Goal: Task Accomplishment & Management: Manage account settings

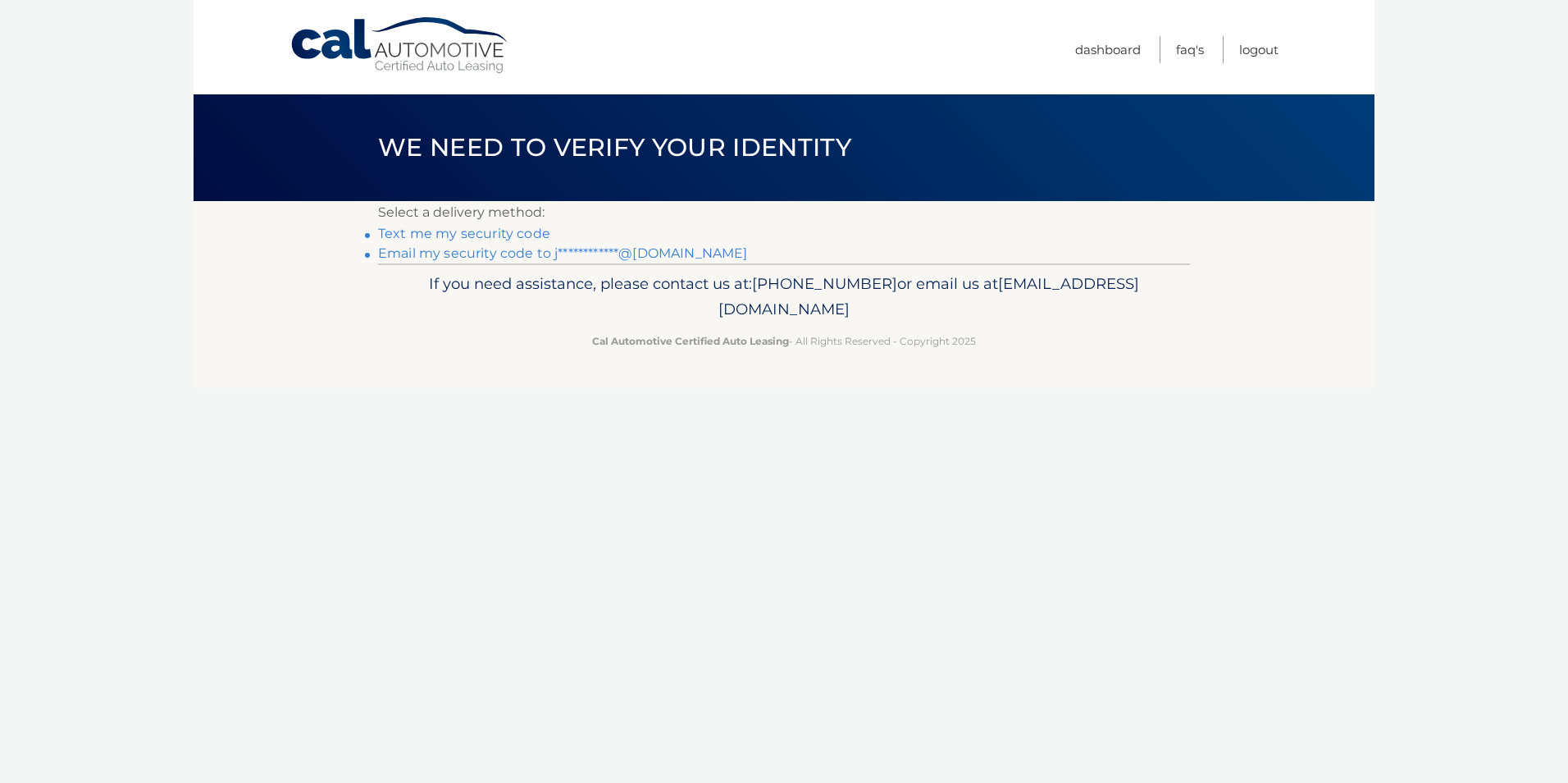
click at [472, 235] on link "Text me my security code" at bounding box center [465, 234] width 172 height 16
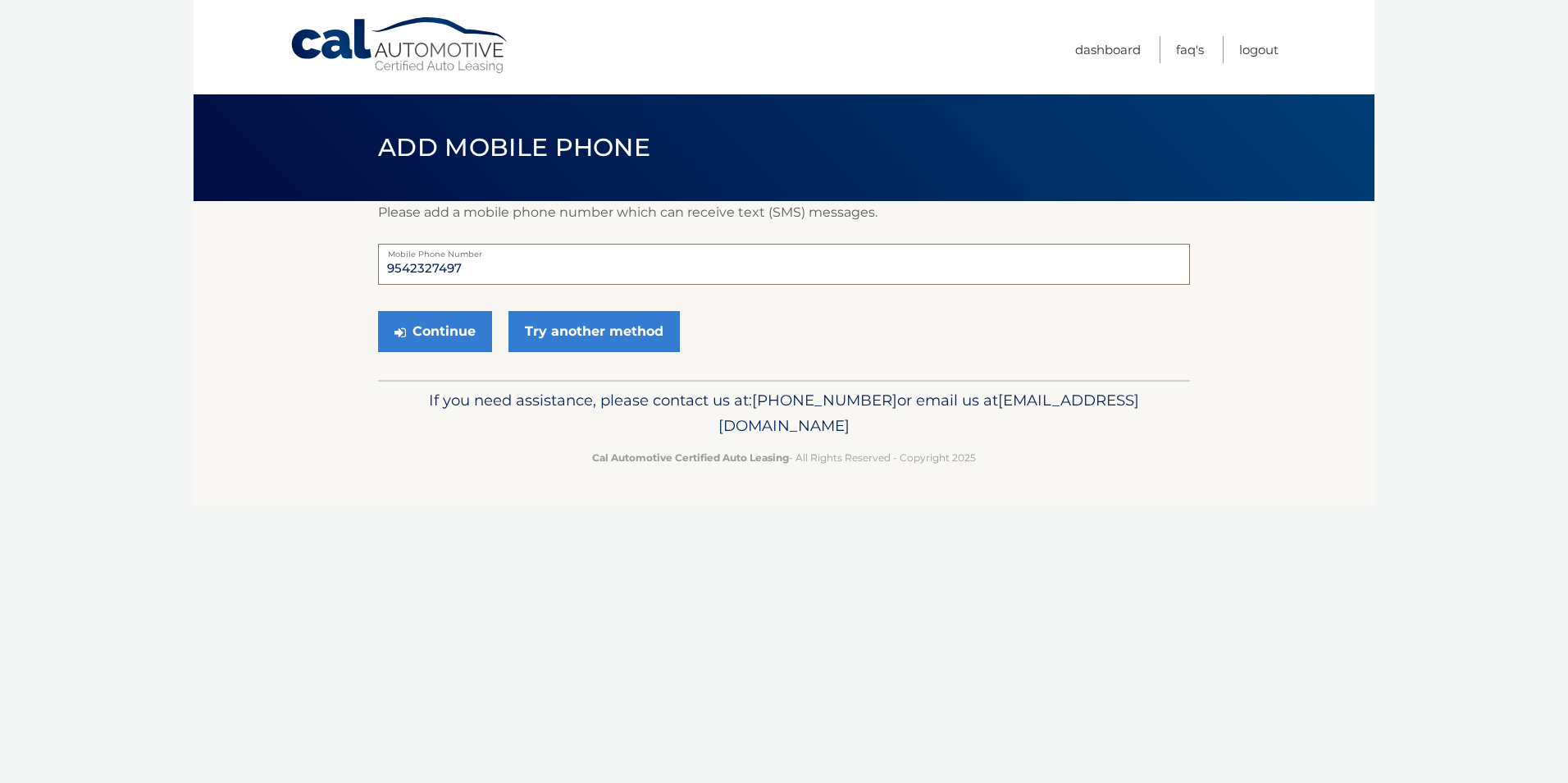
drag, startPoint x: 469, startPoint y: 268, endPoint x: 277, endPoint y: 267, distance: 192.0
click at [277, 267] on section "Please add a mobile phone number which can receive text (SMS) messages. 9542327…" at bounding box center [784, 290] width 1181 height 179
type input "3052978478"
click at [370, 546] on div "Cal Automotive Menu Dashboard FAQ's Logout ×" at bounding box center [784, 392] width 1181 height 783
click at [430, 335] on button "Continue" at bounding box center [435, 332] width 114 height 41
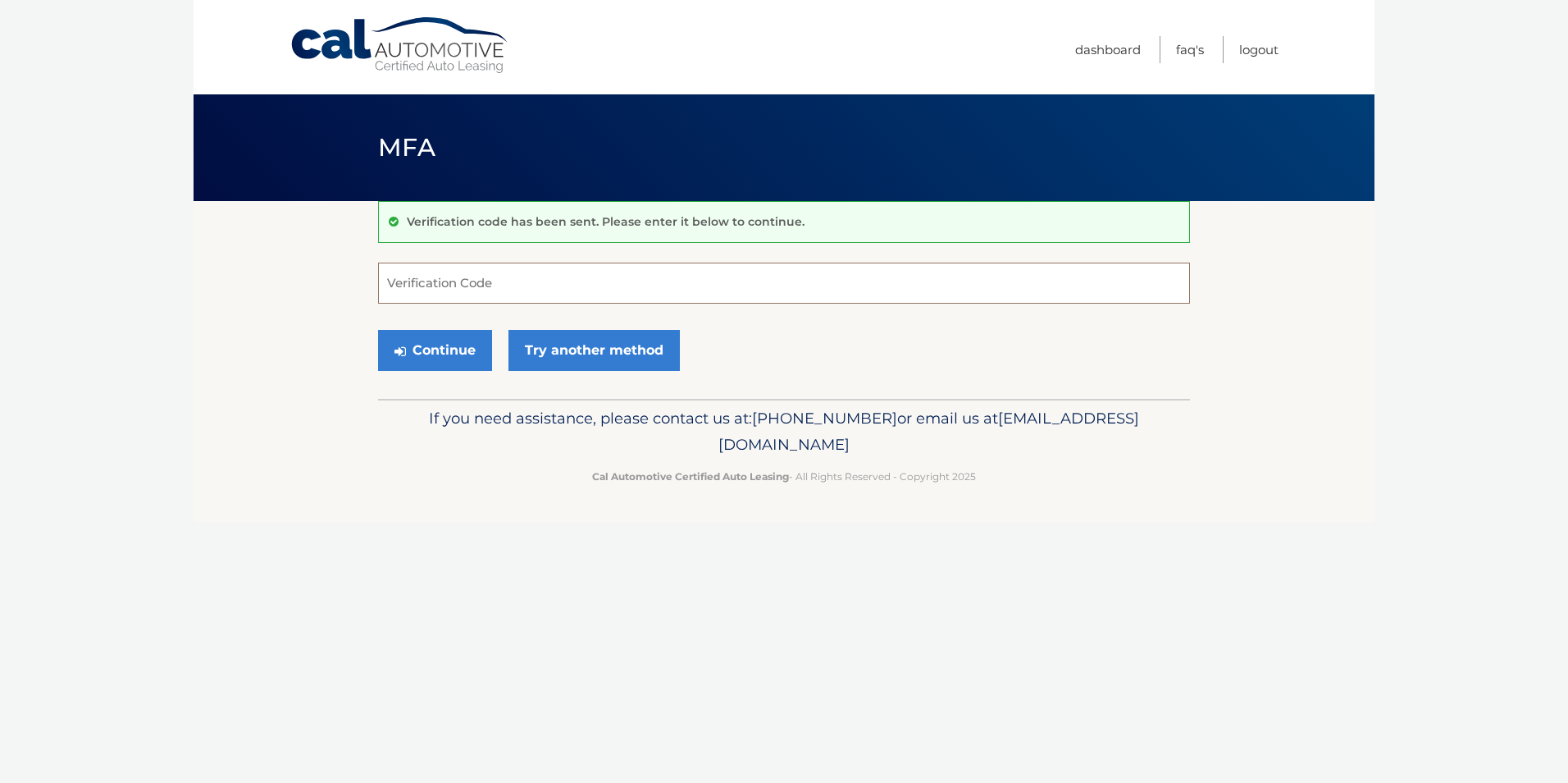
click at [424, 286] on input "Verification Code" at bounding box center [784, 283] width 812 height 41
type input "389511"
click at [434, 356] on button "Continue" at bounding box center [435, 350] width 114 height 41
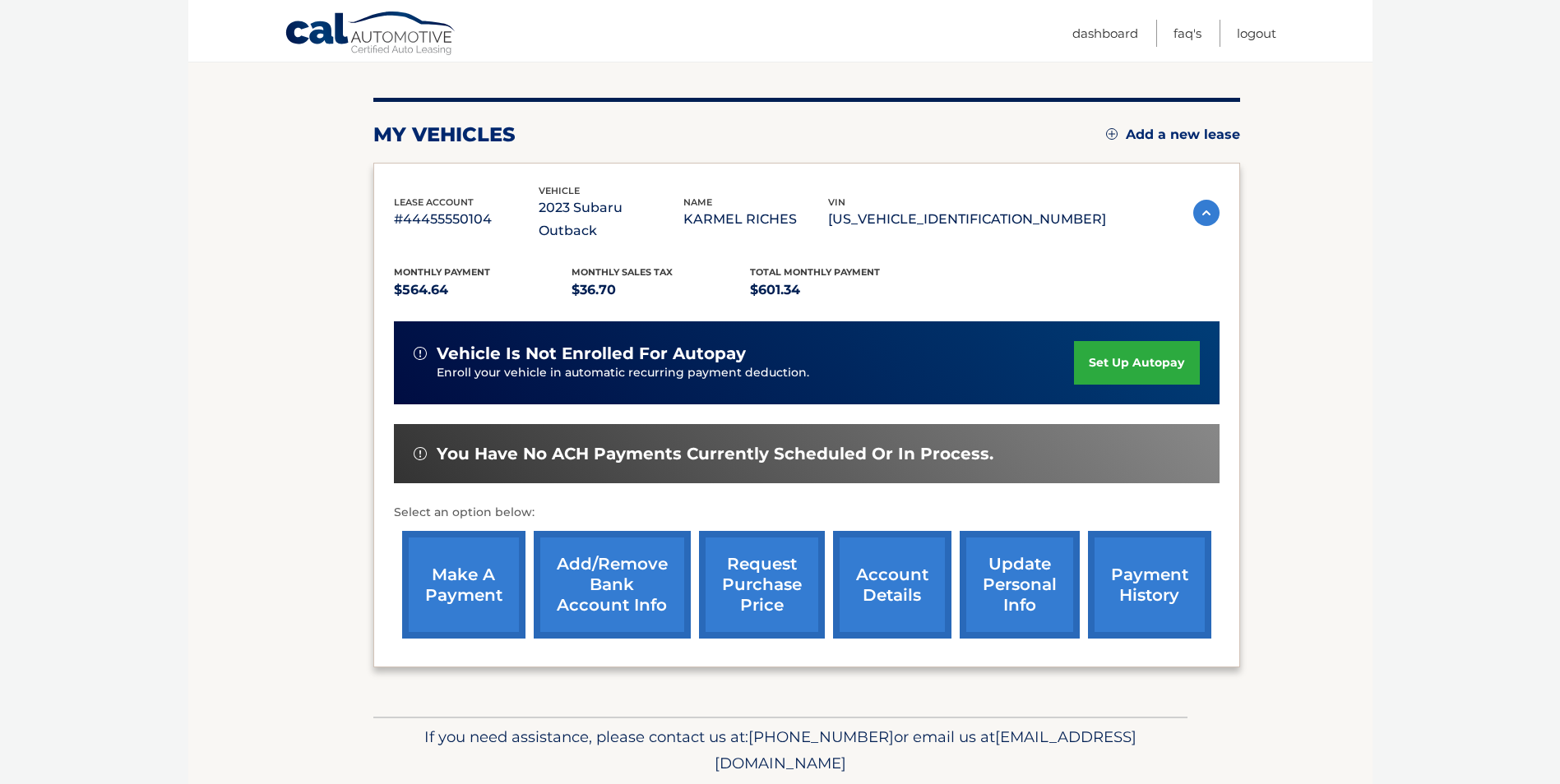
scroll to position [212, 0]
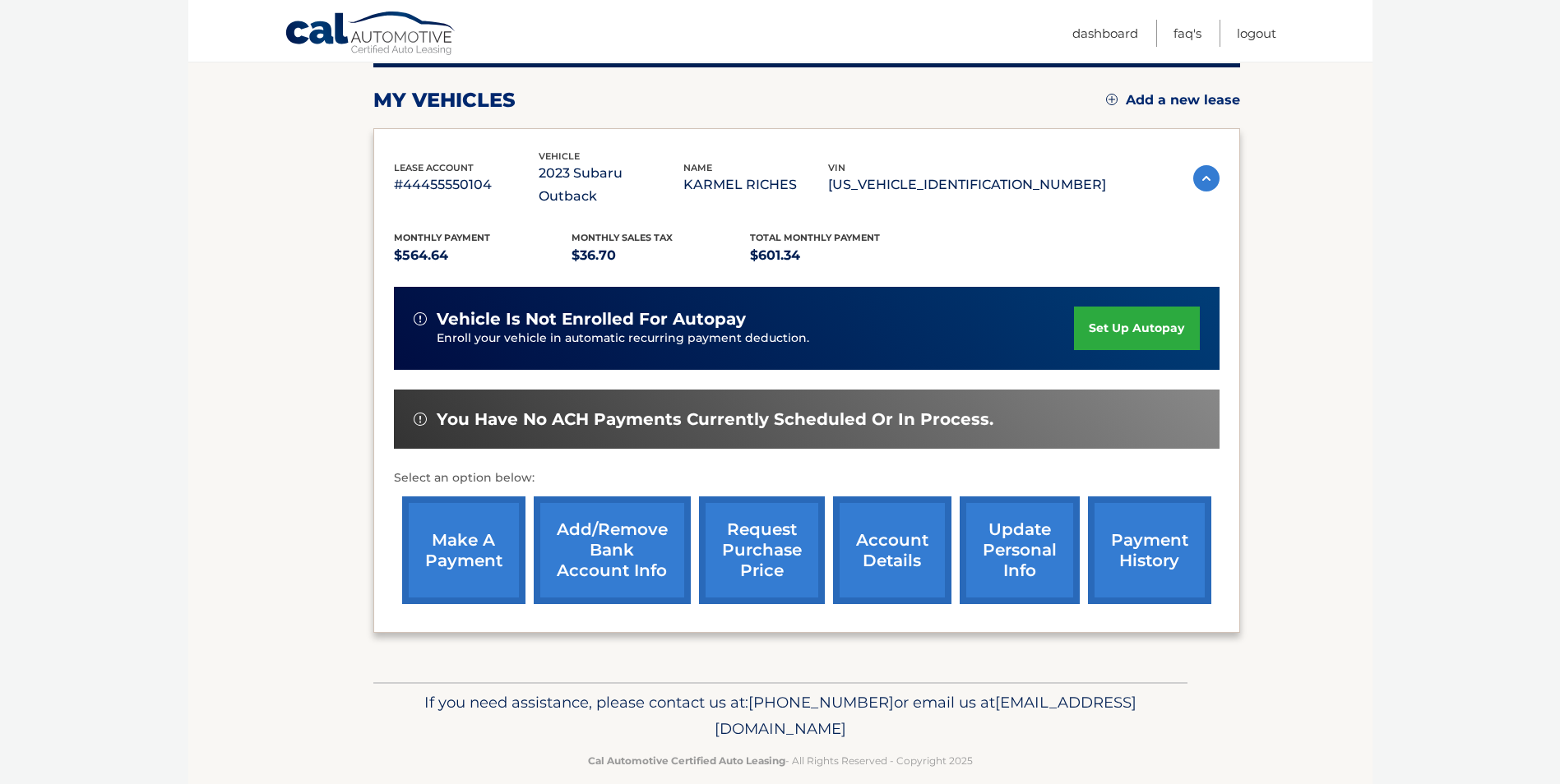
click at [741, 524] on link "request purchase price" at bounding box center [762, 550] width 126 height 108
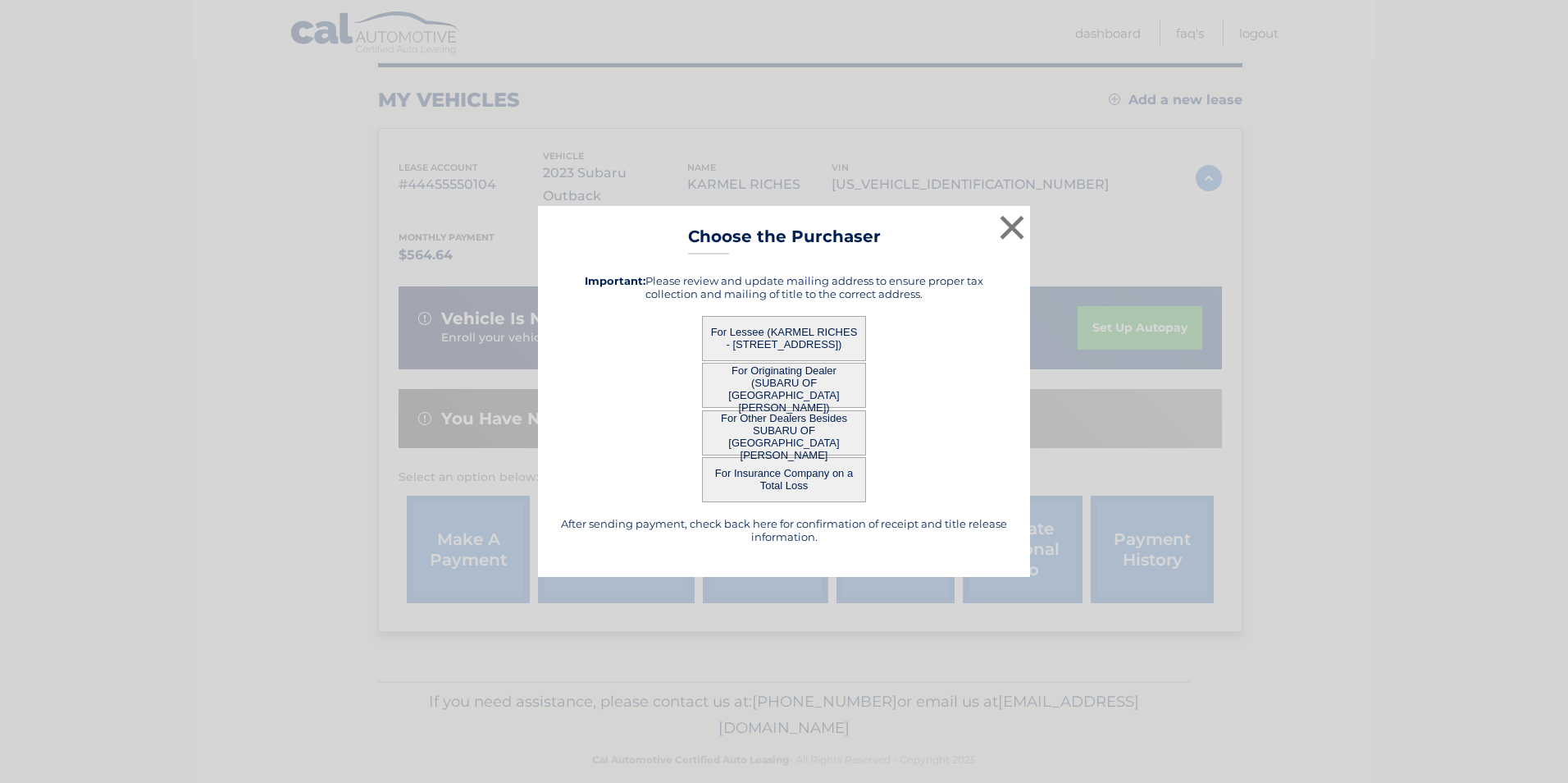
click at [780, 435] on button "For Other Dealers Besides SUBARU OF FORT MYERS" at bounding box center [784, 433] width 164 height 45
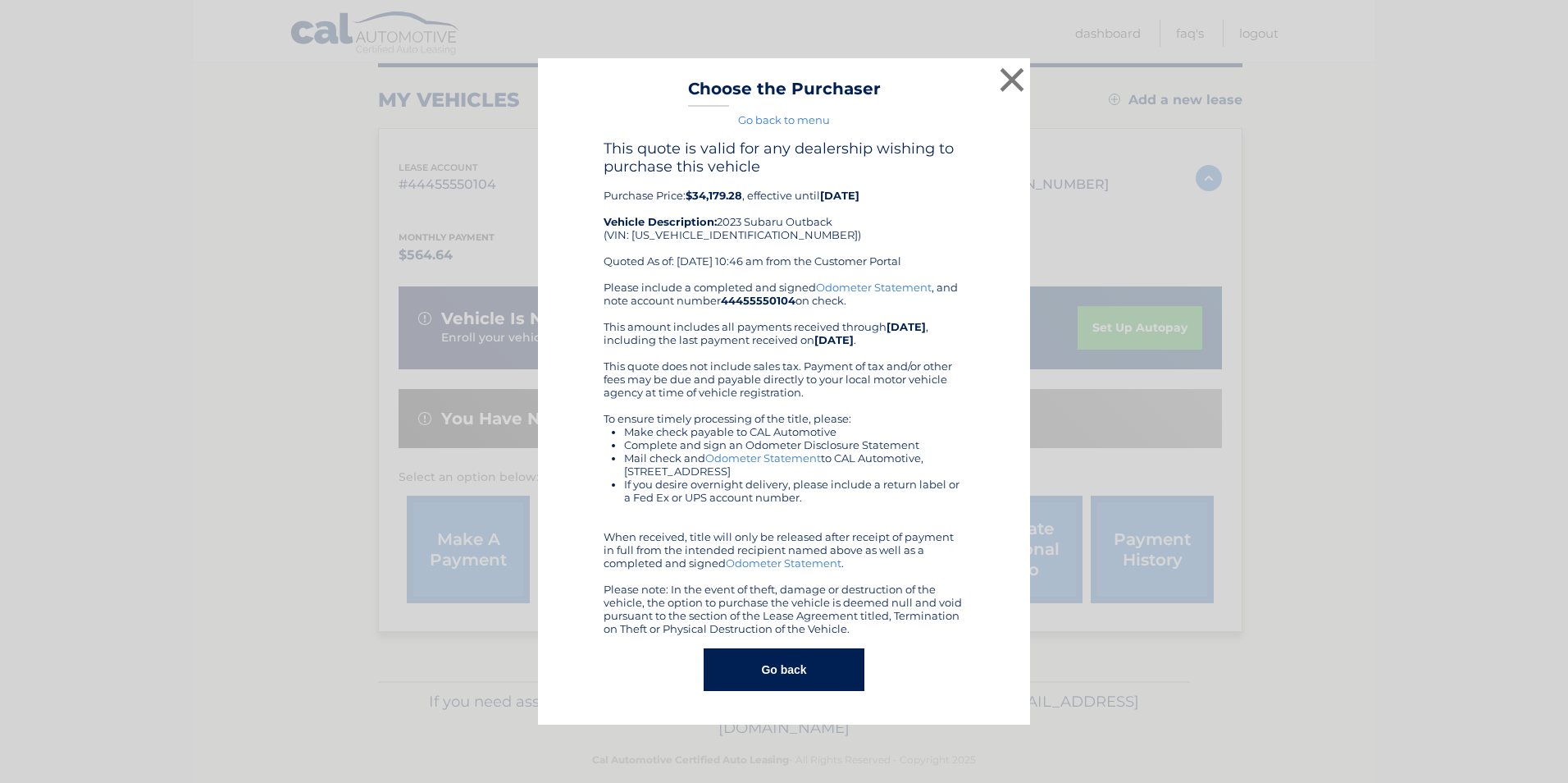
click at [789, 673] on button "Go back" at bounding box center [784, 669] width 160 height 43
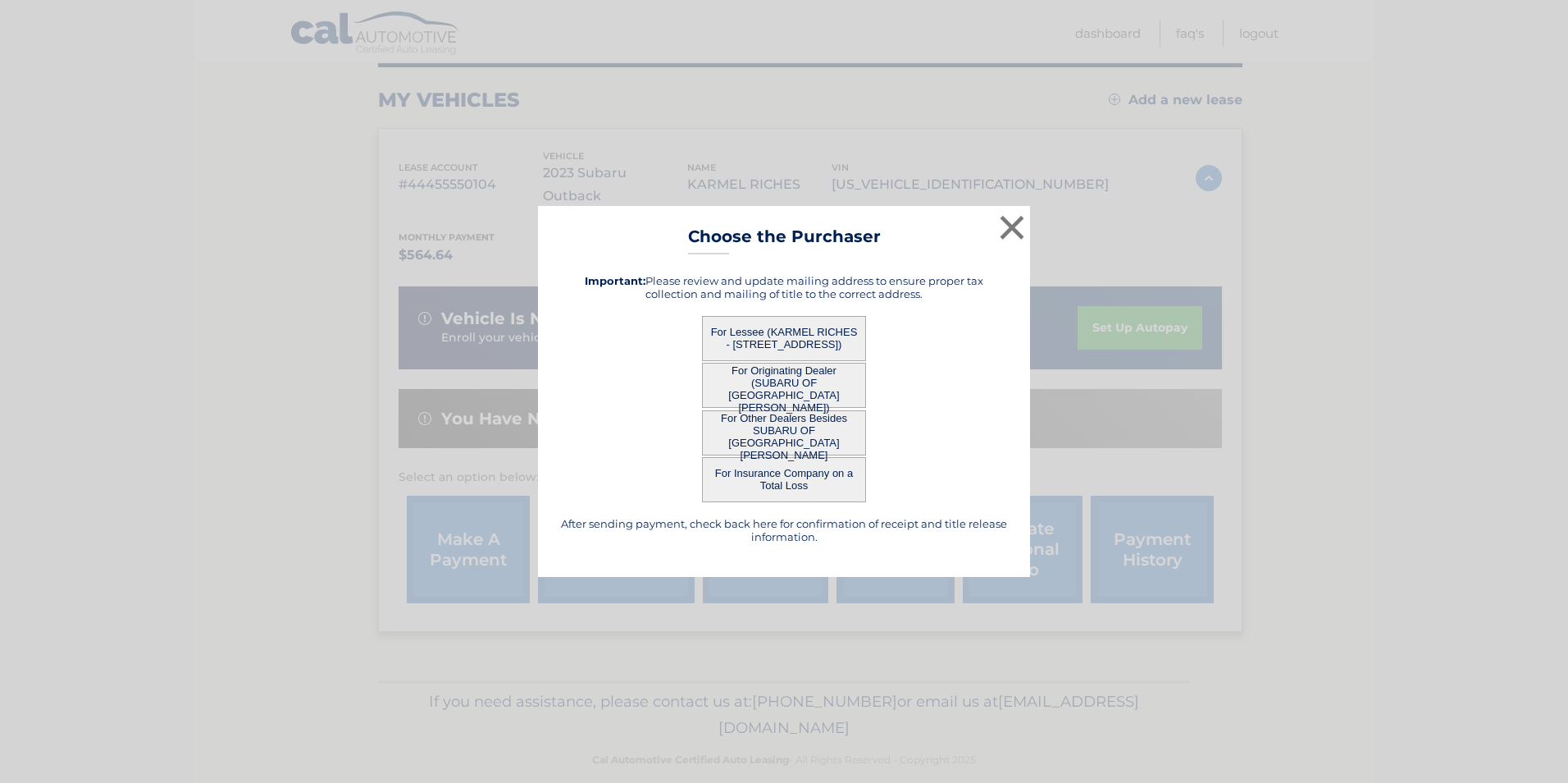
click at [771, 331] on button "For Lessee (KARMEL RICHES - 1013 SE 22ND TERR, , CAPE CORAL, FL 33990)" at bounding box center [784, 339] width 164 height 45
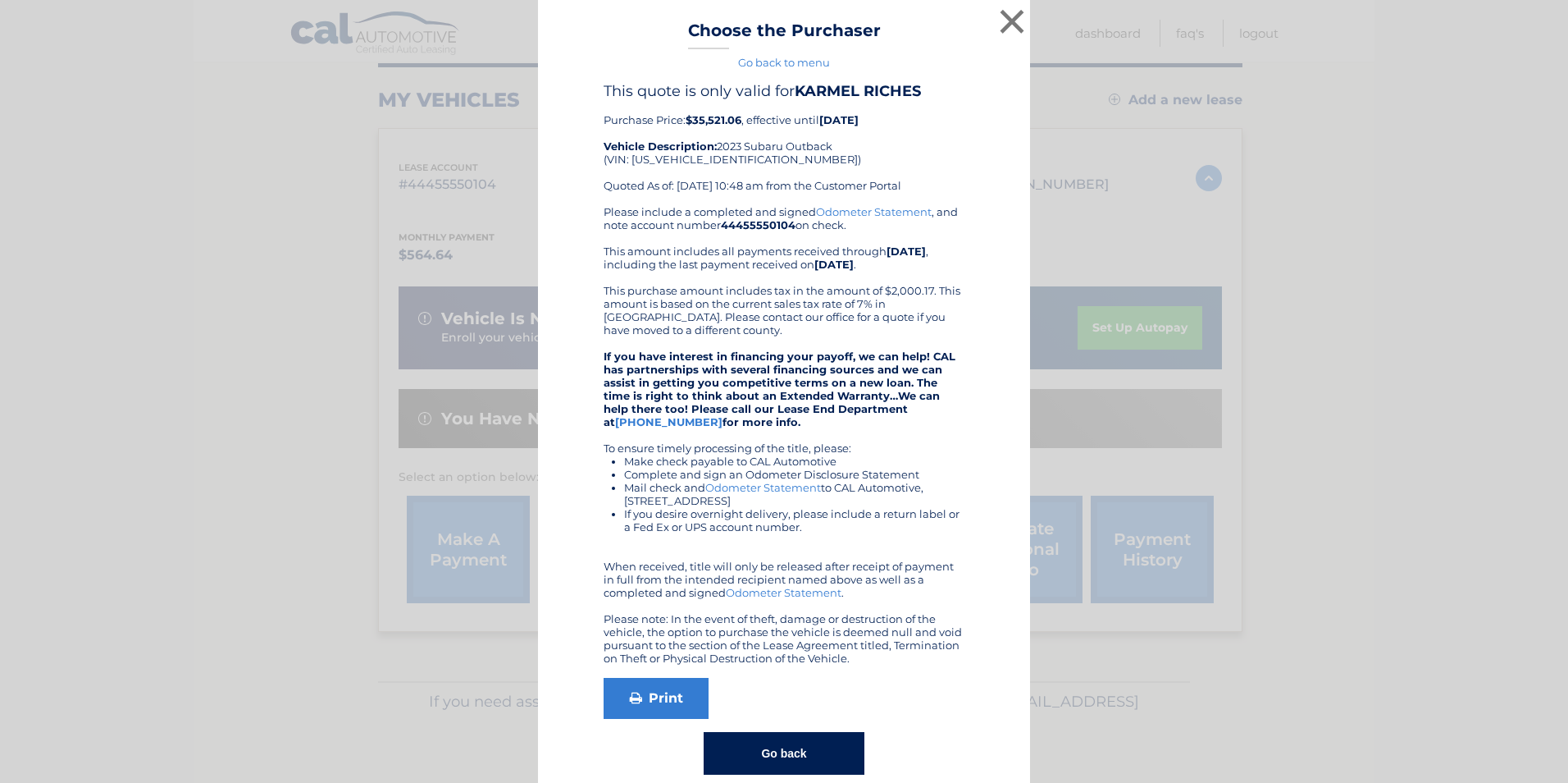
click at [760, 761] on button "Go back" at bounding box center [784, 754] width 160 height 43
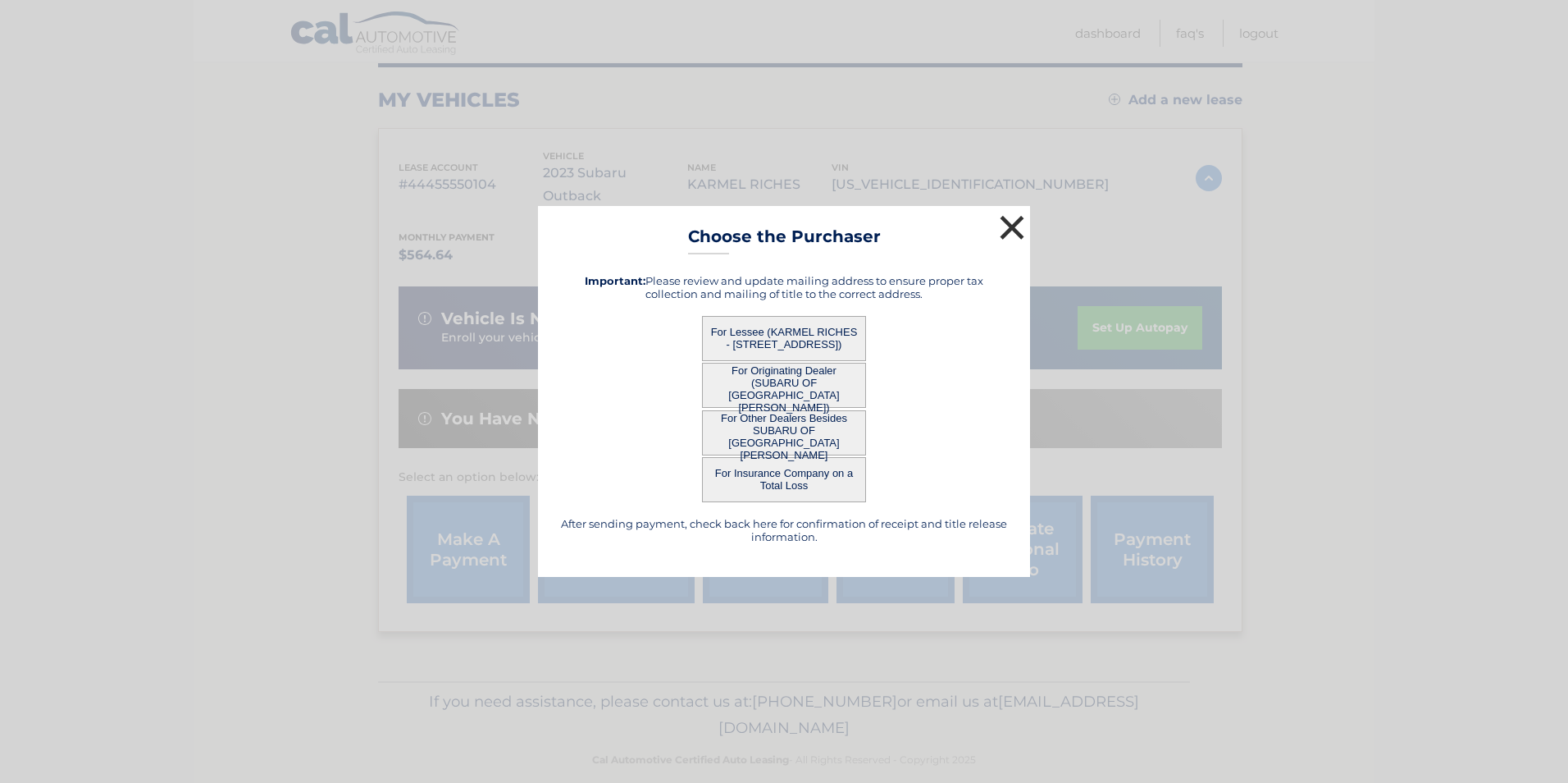
click at [1007, 229] on button "×" at bounding box center [1012, 227] width 33 height 33
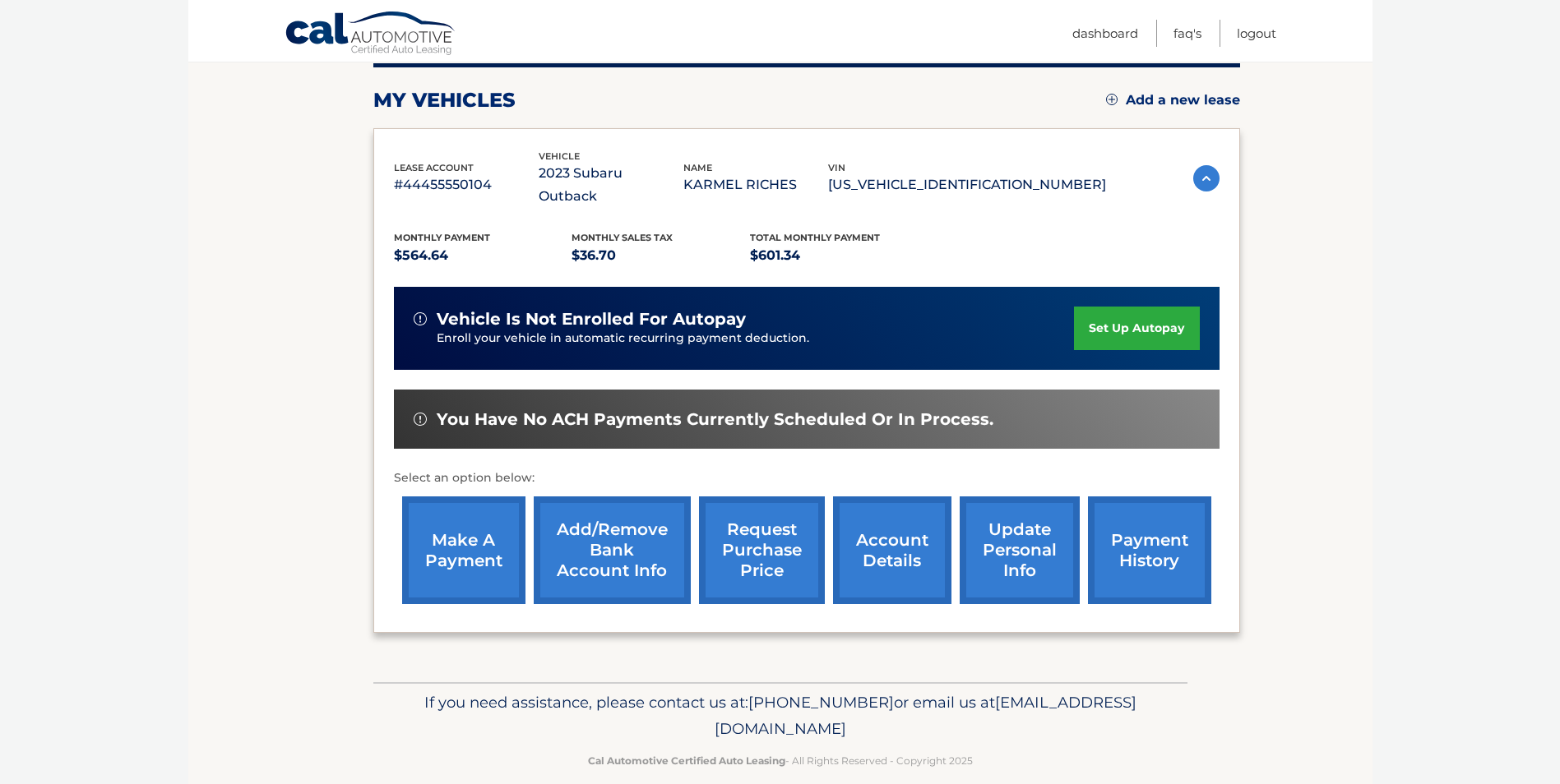
click at [894, 526] on link "account details" at bounding box center [891, 550] width 119 height 108
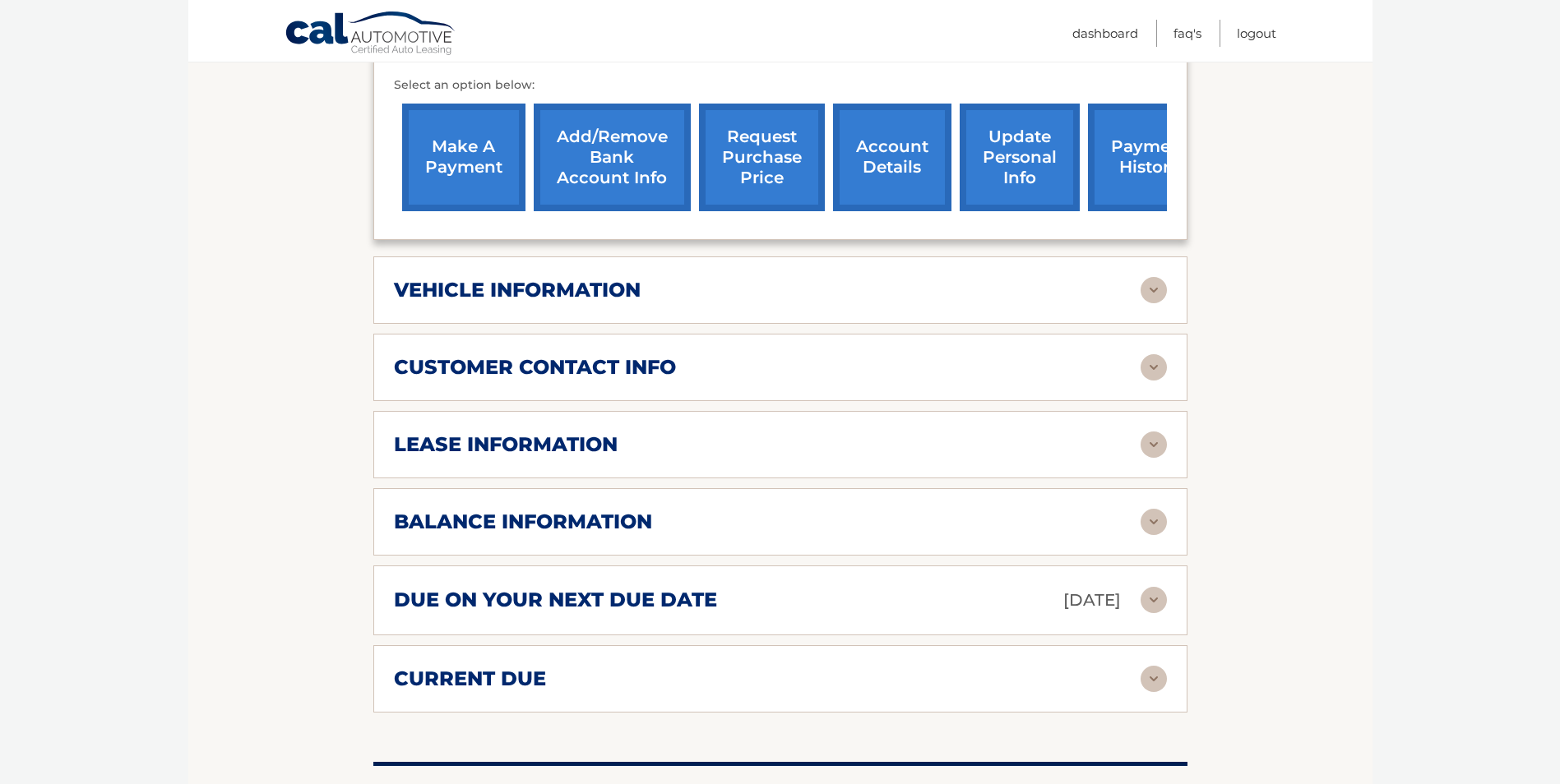
scroll to position [684, 0]
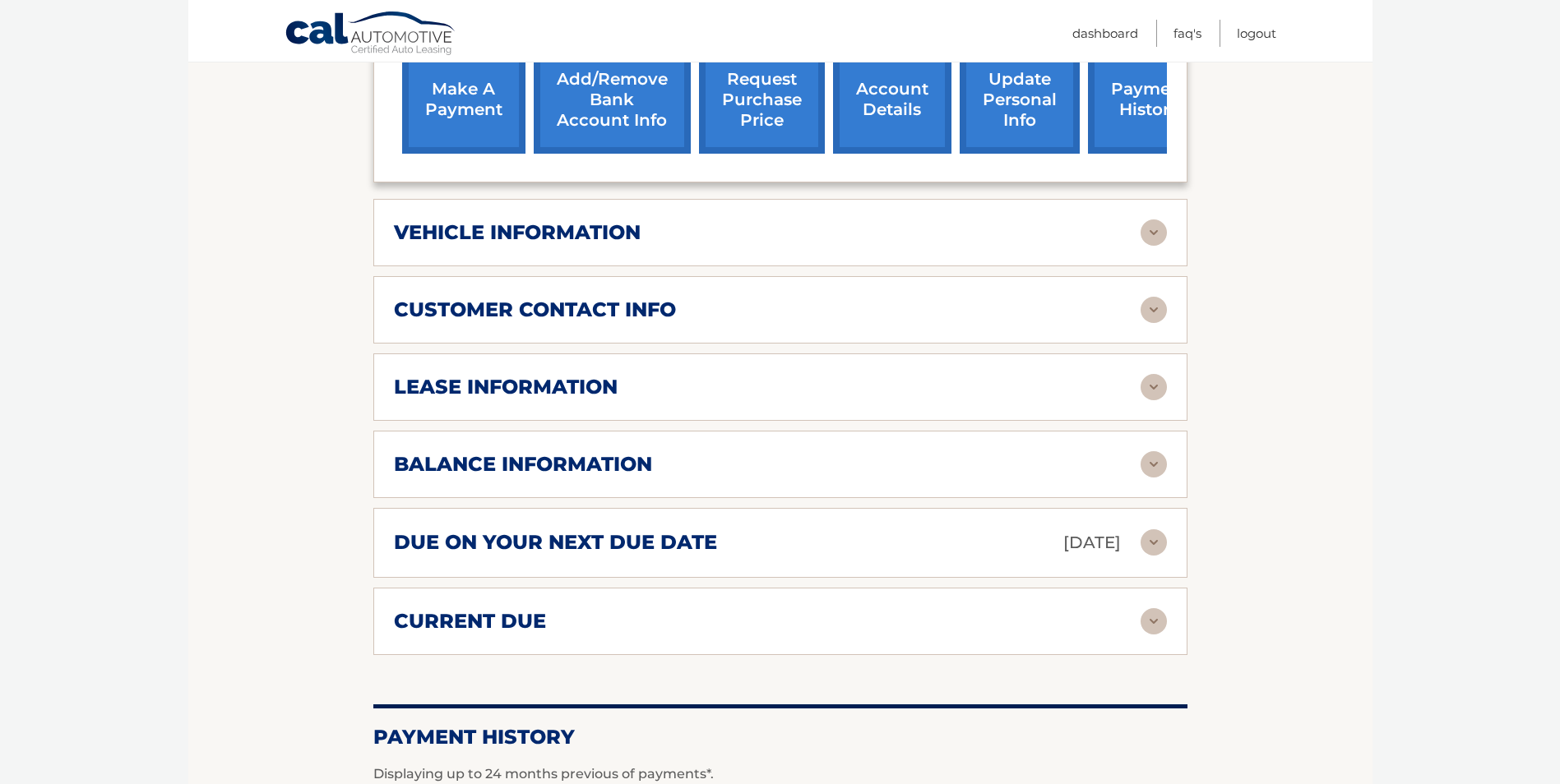
click at [1149, 451] on img at bounding box center [1153, 464] width 26 height 26
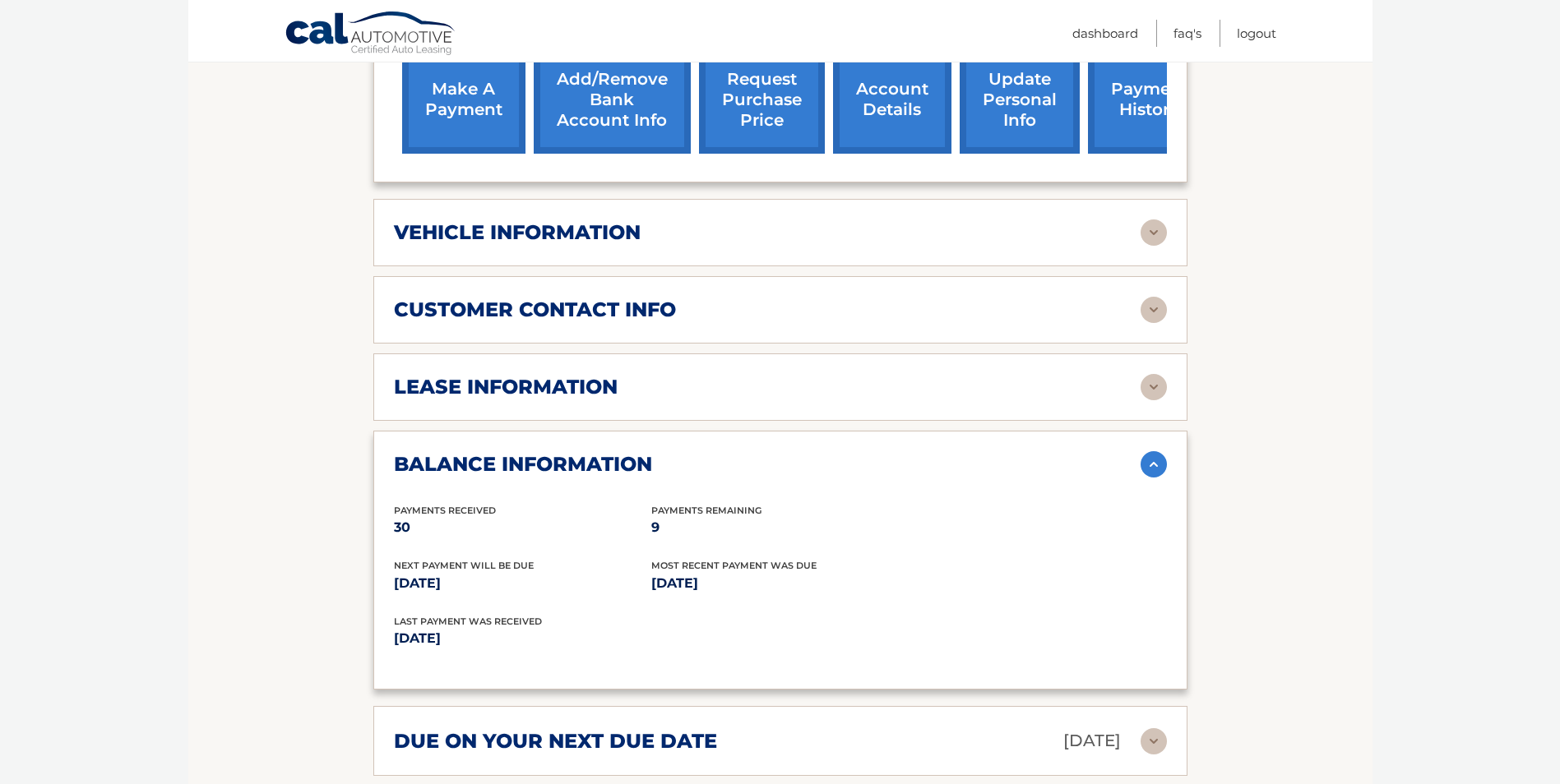
click at [1155, 451] on img at bounding box center [1153, 464] width 26 height 26
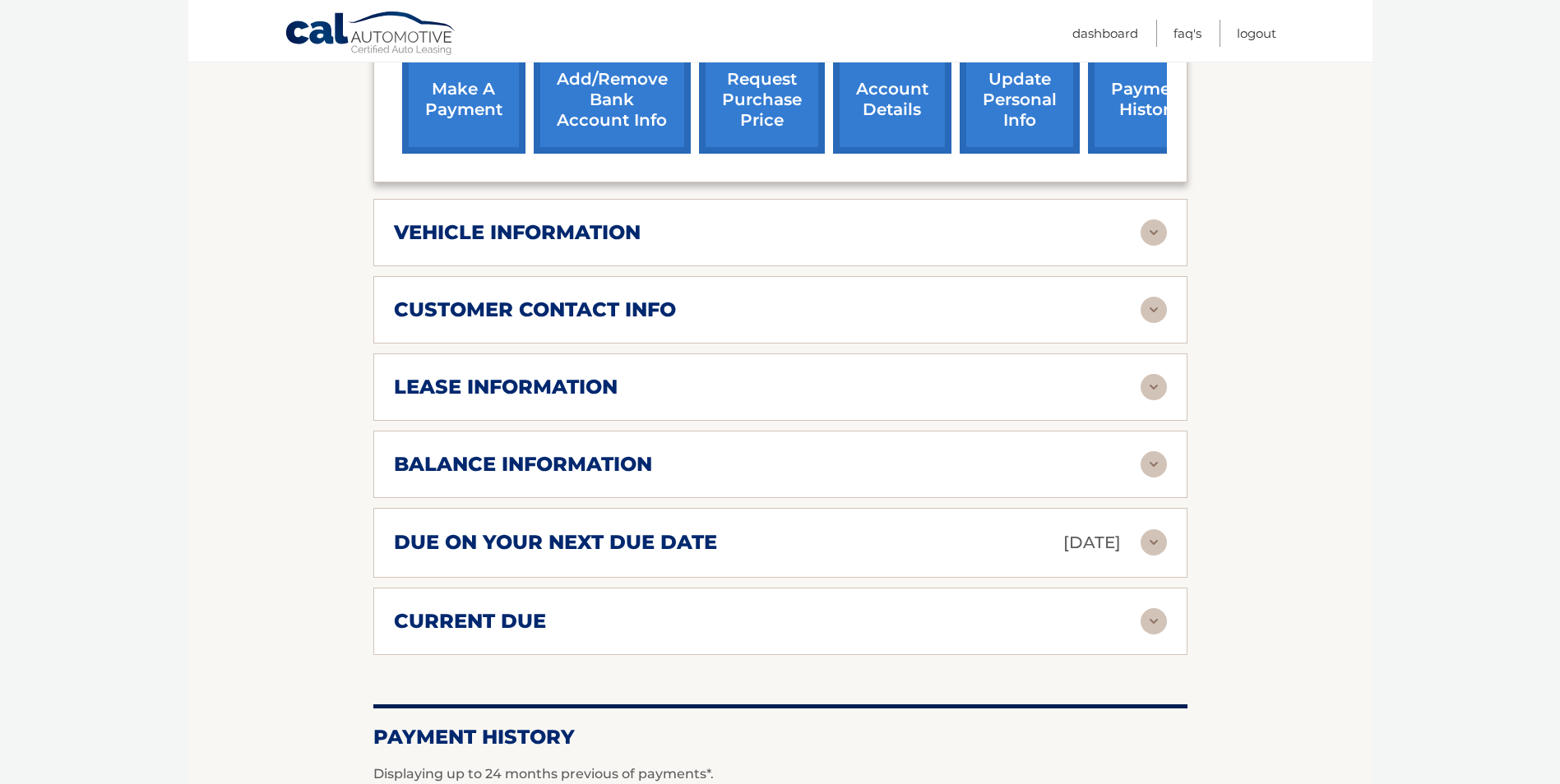
click at [1156, 374] on img at bounding box center [1153, 387] width 26 height 26
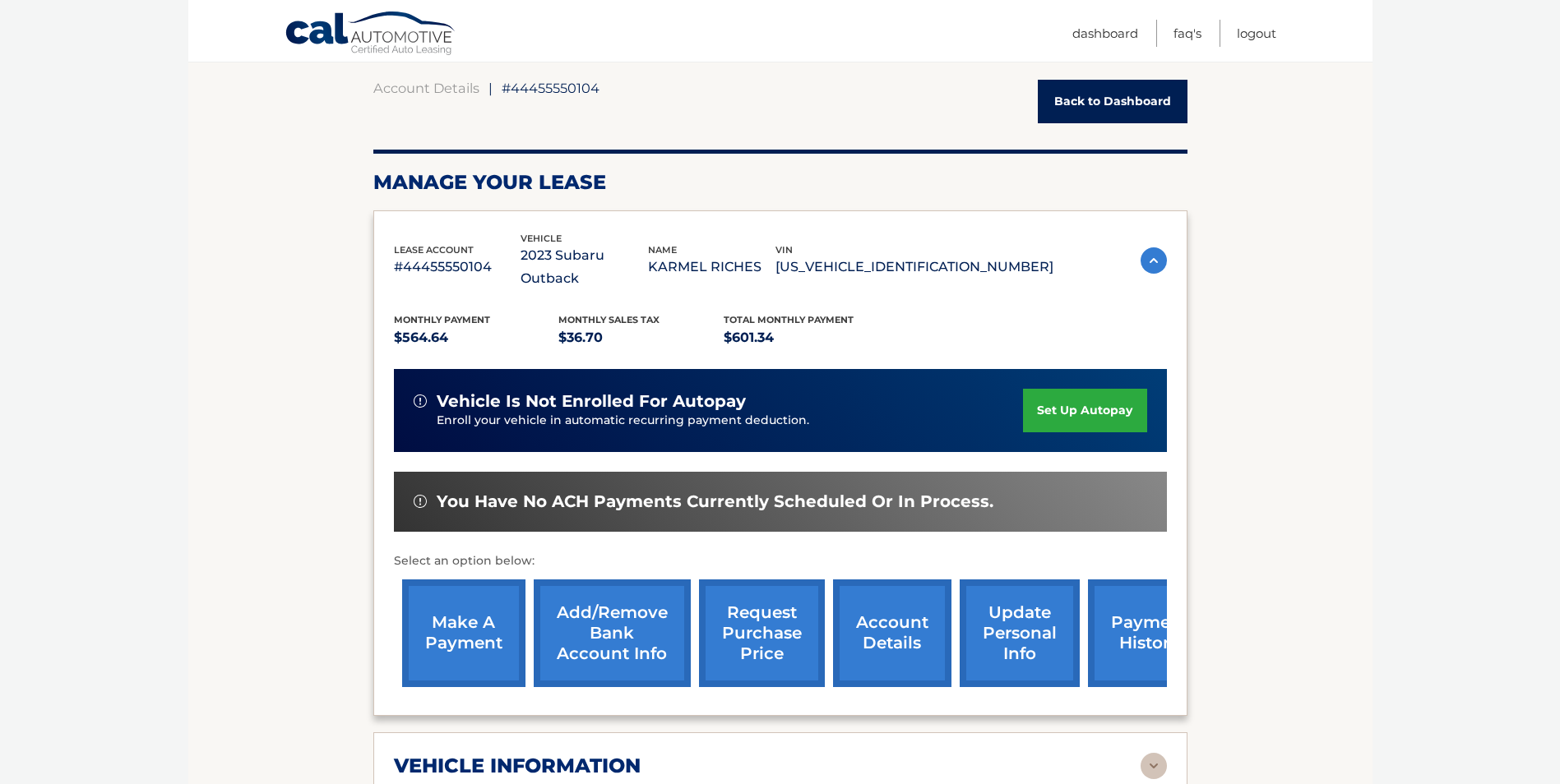
scroll to position [0, 0]
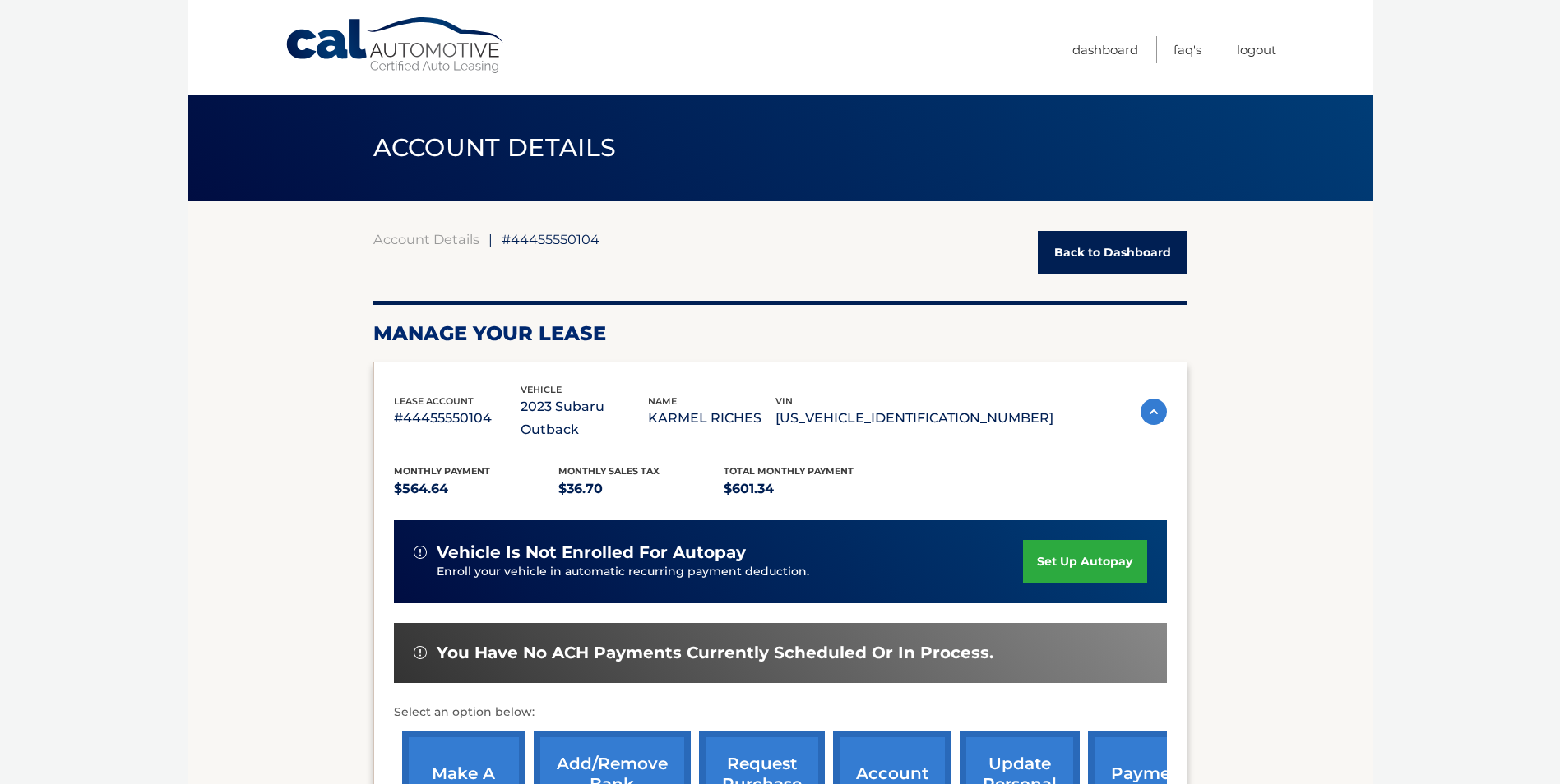
click at [1097, 258] on link "Back to Dashboard" at bounding box center [1112, 253] width 150 height 43
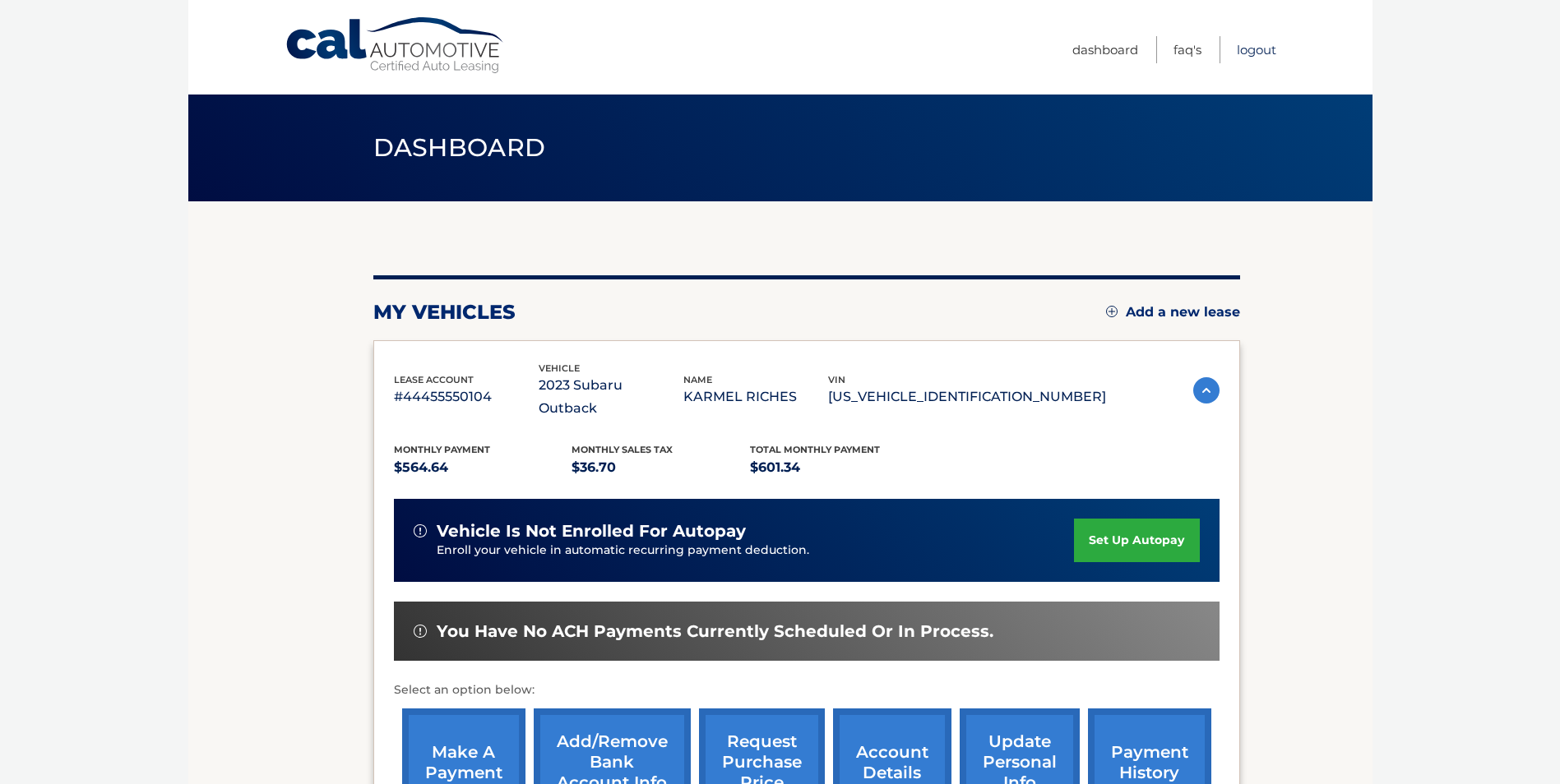
click at [1255, 50] on link "Logout" at bounding box center [1256, 50] width 39 height 27
